Goal: Entertainment & Leisure: Consume media (video, audio)

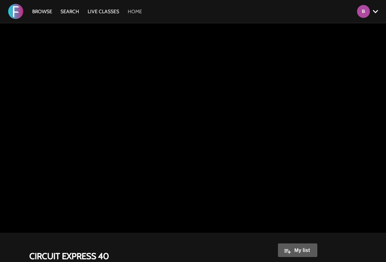
click at [127, 11] on link "HOME" at bounding box center [134, 11] width 21 height 6
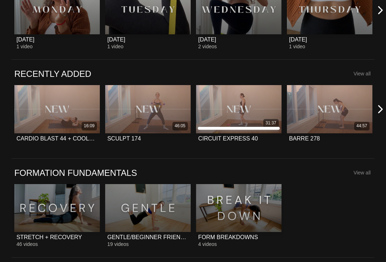
scroll to position [430, 0]
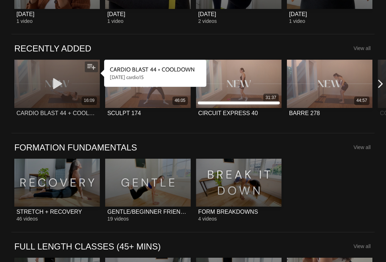
click at [70, 89] on div "16:09" at bounding box center [56, 84] width 85 height 48
